Goal: Navigation & Orientation: Find specific page/section

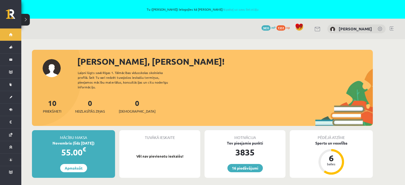
click at [188, 85] on div "Sveika, Amanda! Laipni lūgts savā Rīgas 1. Tālmācības vidusskolas skolnieka pro…" at bounding box center [202, 90] width 341 height 71
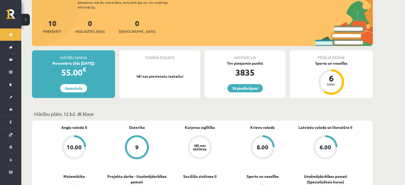
scroll to position [160, 0]
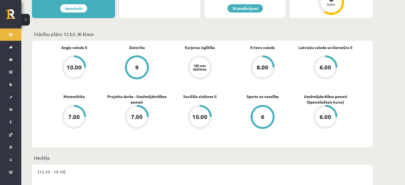
click at [139, 154] on p "Nedēļa" at bounding box center [202, 157] width 336 height 7
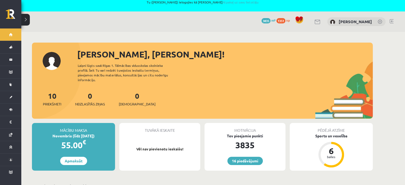
scroll to position [0, 0]
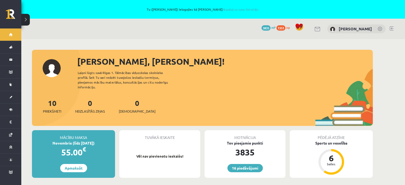
click at [14, 31] on link "Sākums" at bounding box center [10, 34] width 21 height 12
